Goal: Information Seeking & Learning: Learn about a topic

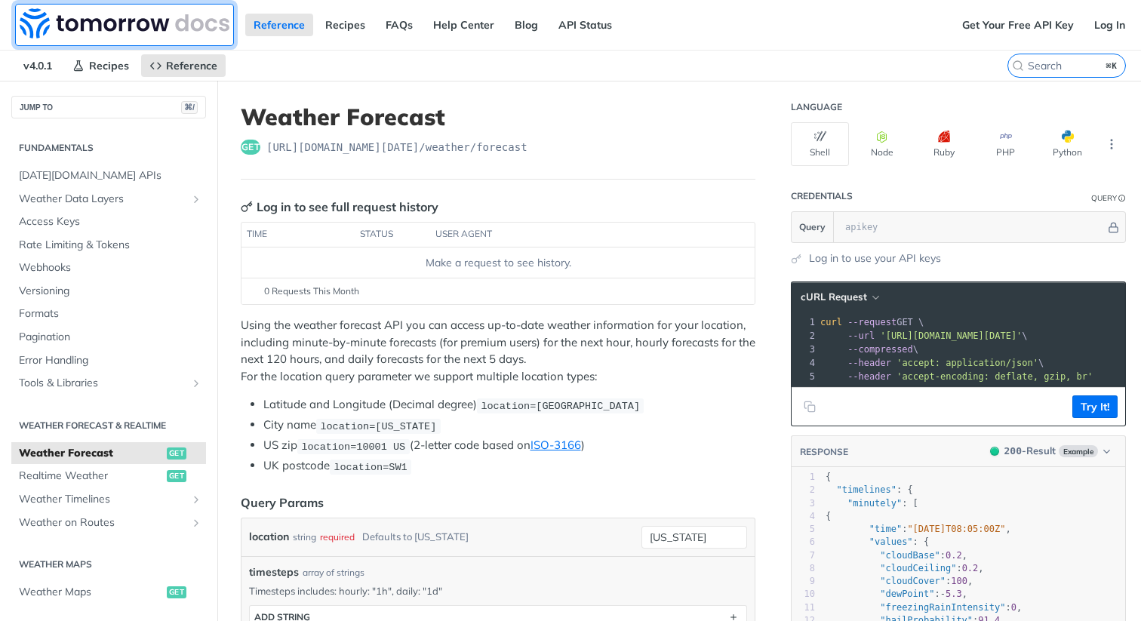
click at [100, 26] on img at bounding box center [125, 23] width 210 height 30
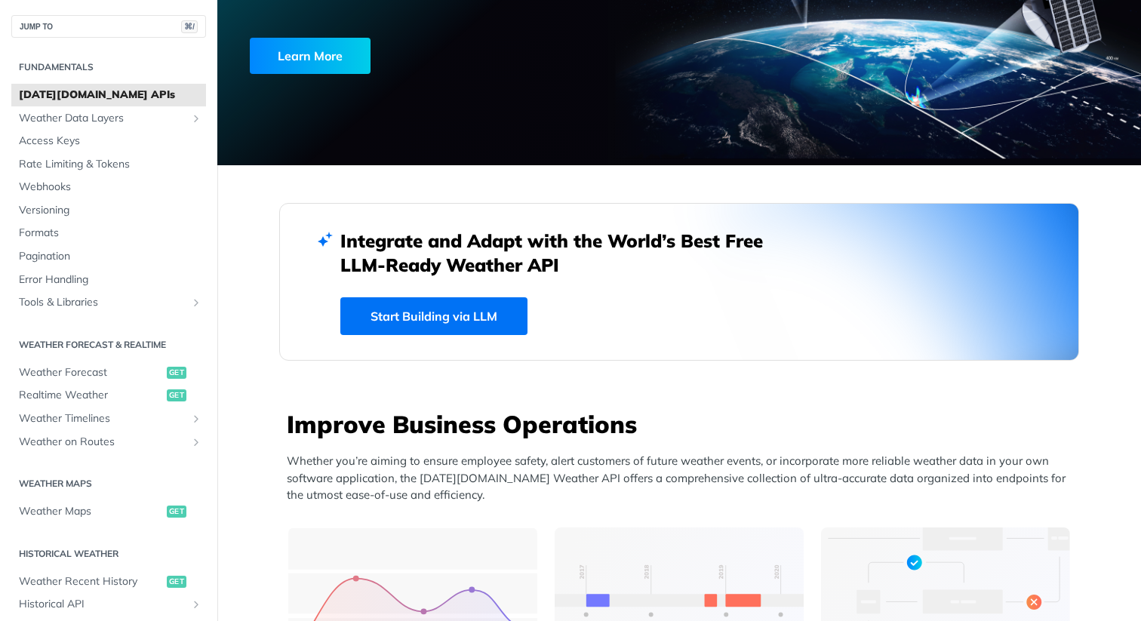
scroll to position [72, 0]
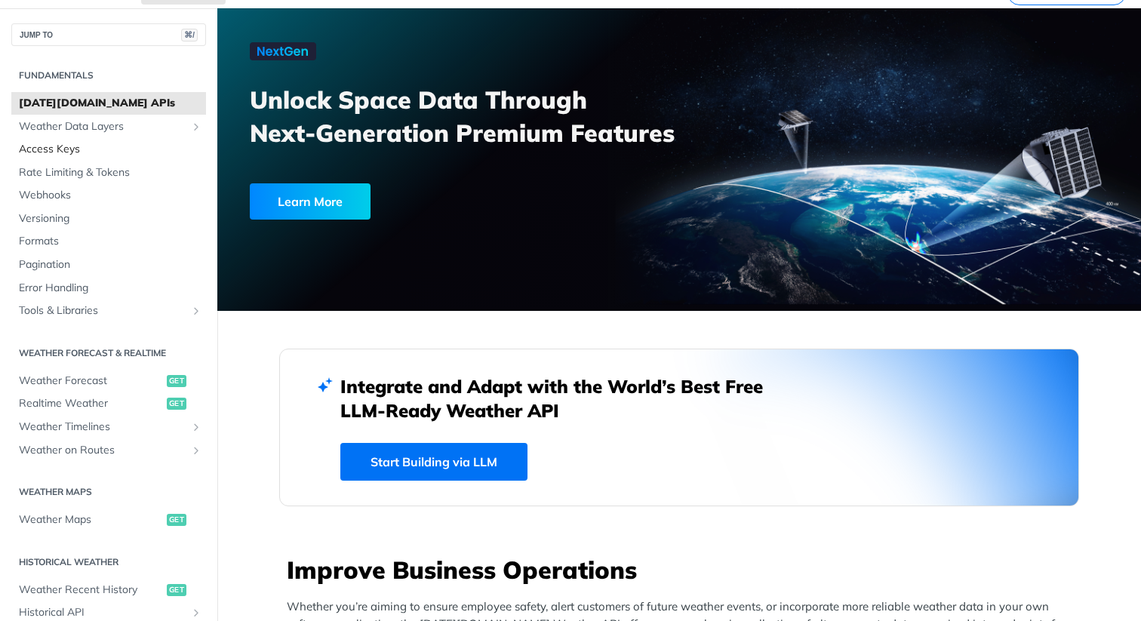
click at [76, 148] on span "Access Keys" at bounding box center [110, 149] width 183 height 15
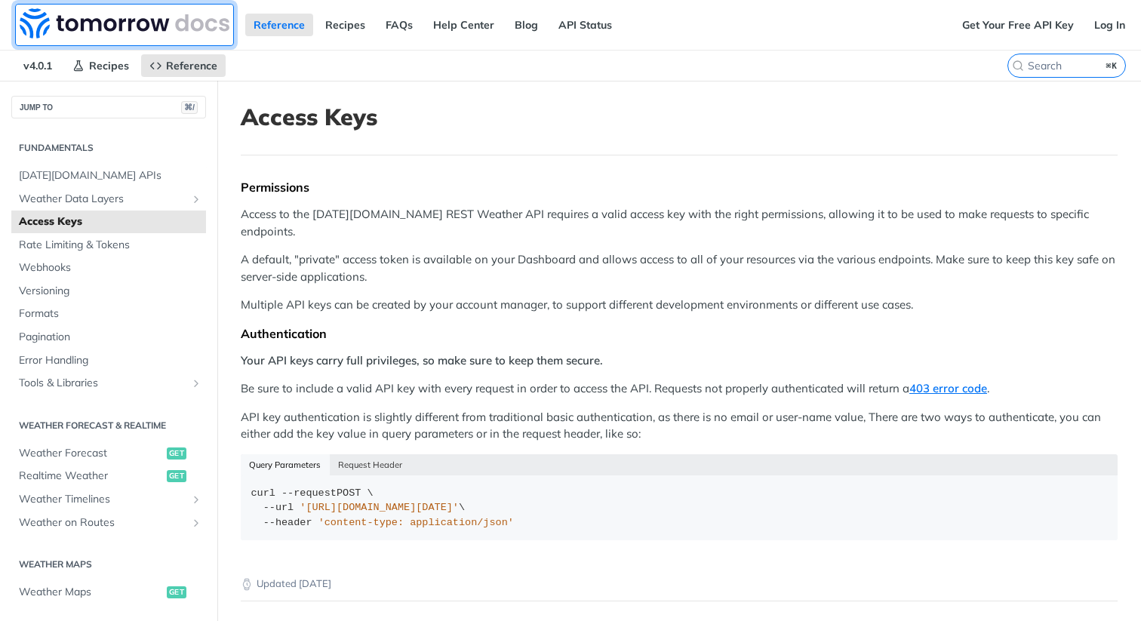
click at [127, 14] on img at bounding box center [125, 23] width 210 height 30
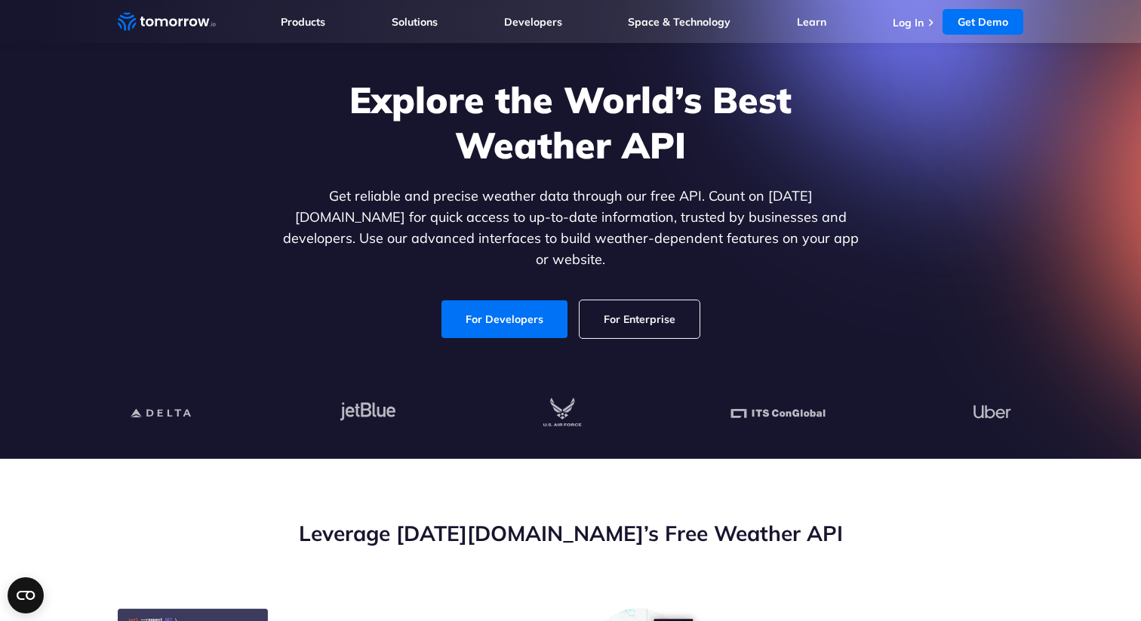
scroll to position [137, 0]
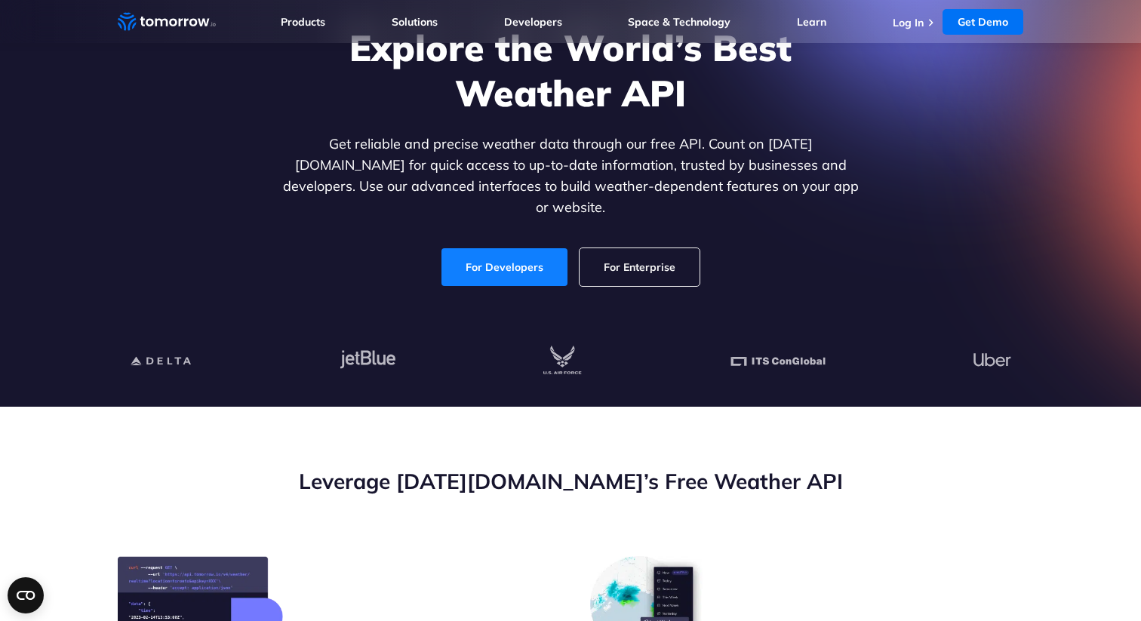
click at [492, 250] on link "For Developers" at bounding box center [505, 267] width 126 height 38
click at [512, 255] on link "For Developers" at bounding box center [505, 267] width 126 height 38
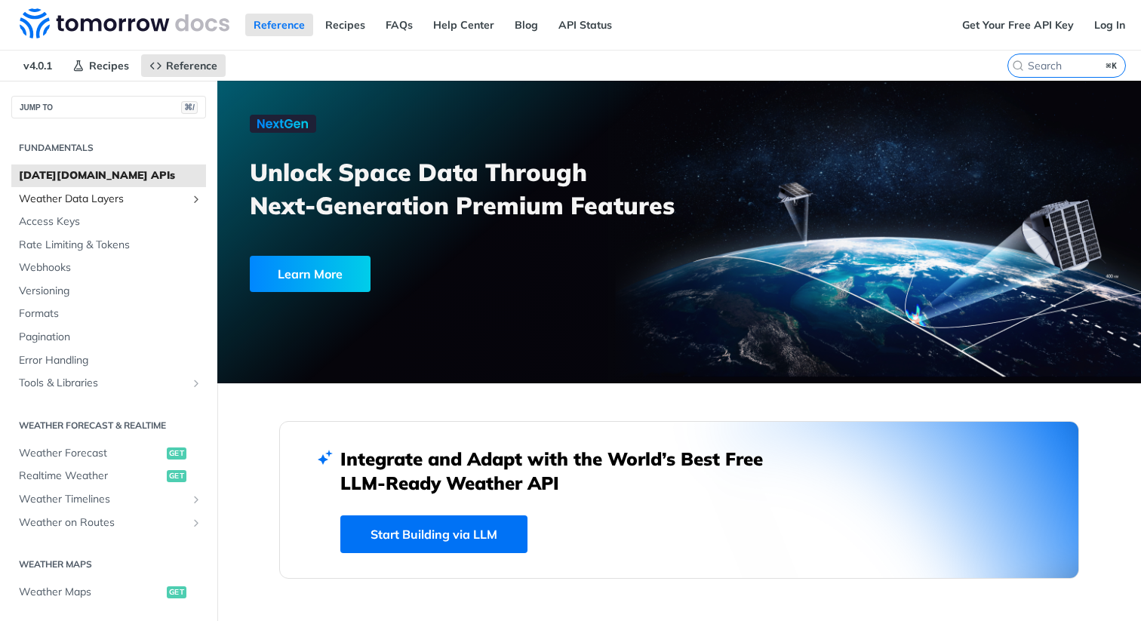
click at [109, 196] on span "Weather Data Layers" at bounding box center [103, 199] width 168 height 15
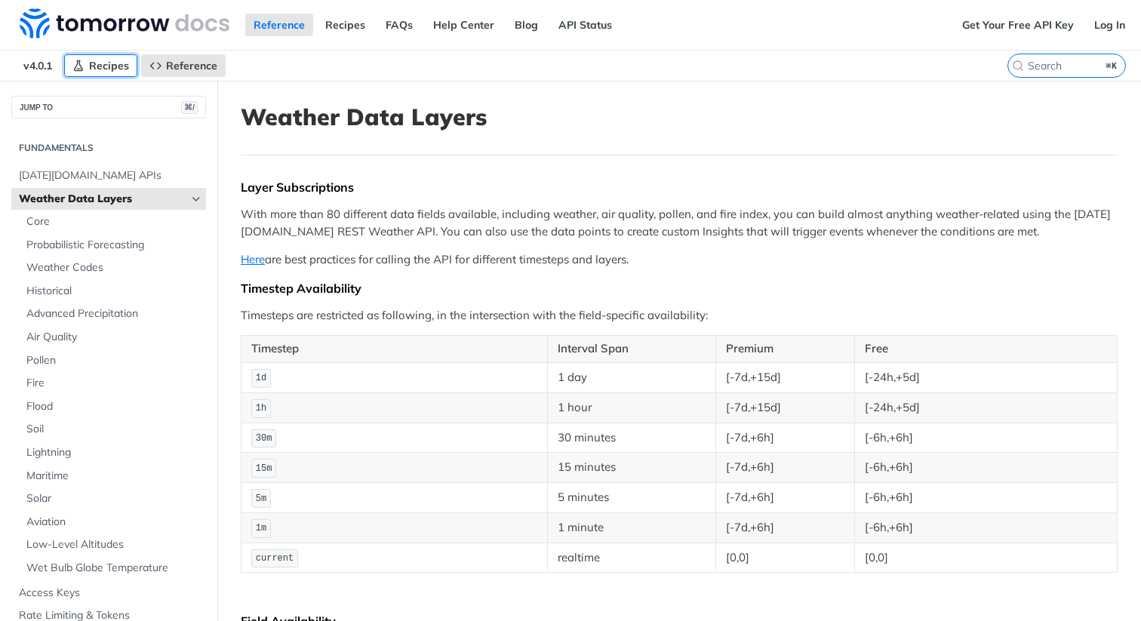
click at [94, 62] on span "Recipes" at bounding box center [109, 66] width 40 height 14
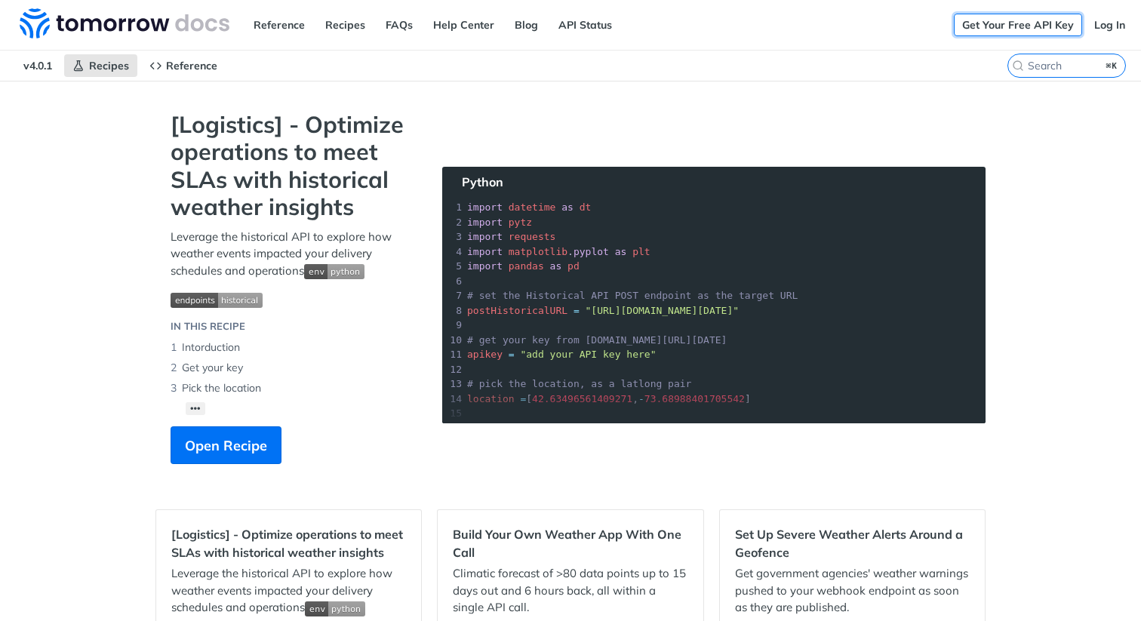
click at [1023, 20] on link "Get Your Free API Key" at bounding box center [1018, 25] width 128 height 23
